Goal: Navigation & Orientation: Find specific page/section

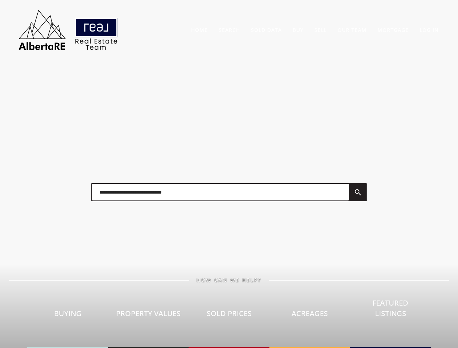
click at [229, 174] on div at bounding box center [229, 192] width 290 height 36
click at [229, 30] on link "Search" at bounding box center [229, 29] width 21 height 7
click at [298, 30] on link "Buy" at bounding box center [298, 29] width 11 height 7
click at [321, 30] on link "Sell" at bounding box center [321, 29] width 12 height 7
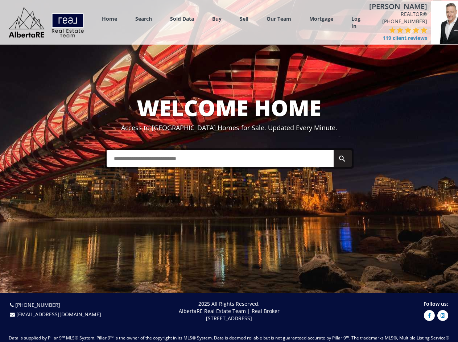
click at [144, 19] on link "Search" at bounding box center [143, 18] width 17 height 7
click at [217, 19] on link "Buy" at bounding box center [216, 18] width 9 height 7
click at [244, 19] on link "Sell" at bounding box center [244, 18] width 9 height 7
click at [279, 19] on link "Our Team" at bounding box center [279, 18] width 25 height 7
click at [356, 22] on link "Log In" at bounding box center [356, 22] width 9 height 15
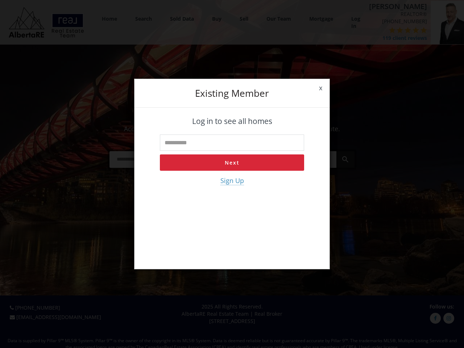
click at [391, 34] on div "x Existing member Log in to see all homes Next Sign Up" at bounding box center [232, 174] width 464 height 348
click at [379, 30] on div "x Existing member Log in to see all homes Next Sign Up" at bounding box center [232, 174] width 464 height 348
click at [387, 30] on div "x Existing member Log in to see all homes Next Sign Up" at bounding box center [232, 174] width 464 height 348
click at [395, 30] on div "x Existing member Log in to see all homes Next Sign Up" at bounding box center [232, 174] width 464 height 348
click at [403, 30] on div "x Existing member Log in to see all homes Next Sign Up" at bounding box center [232, 174] width 464 height 348
